Goal: Find contact information: Obtain details needed to contact an individual or organization

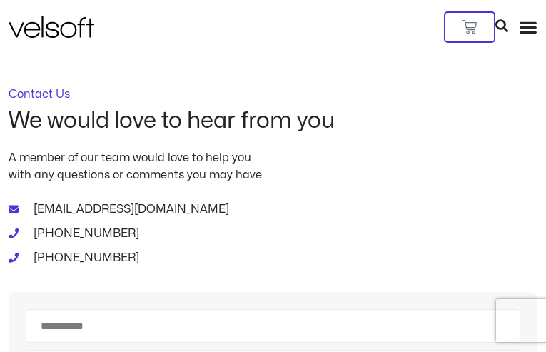
type input "********"
type input "**********"
